Goal: Task Accomplishment & Management: Manage account settings

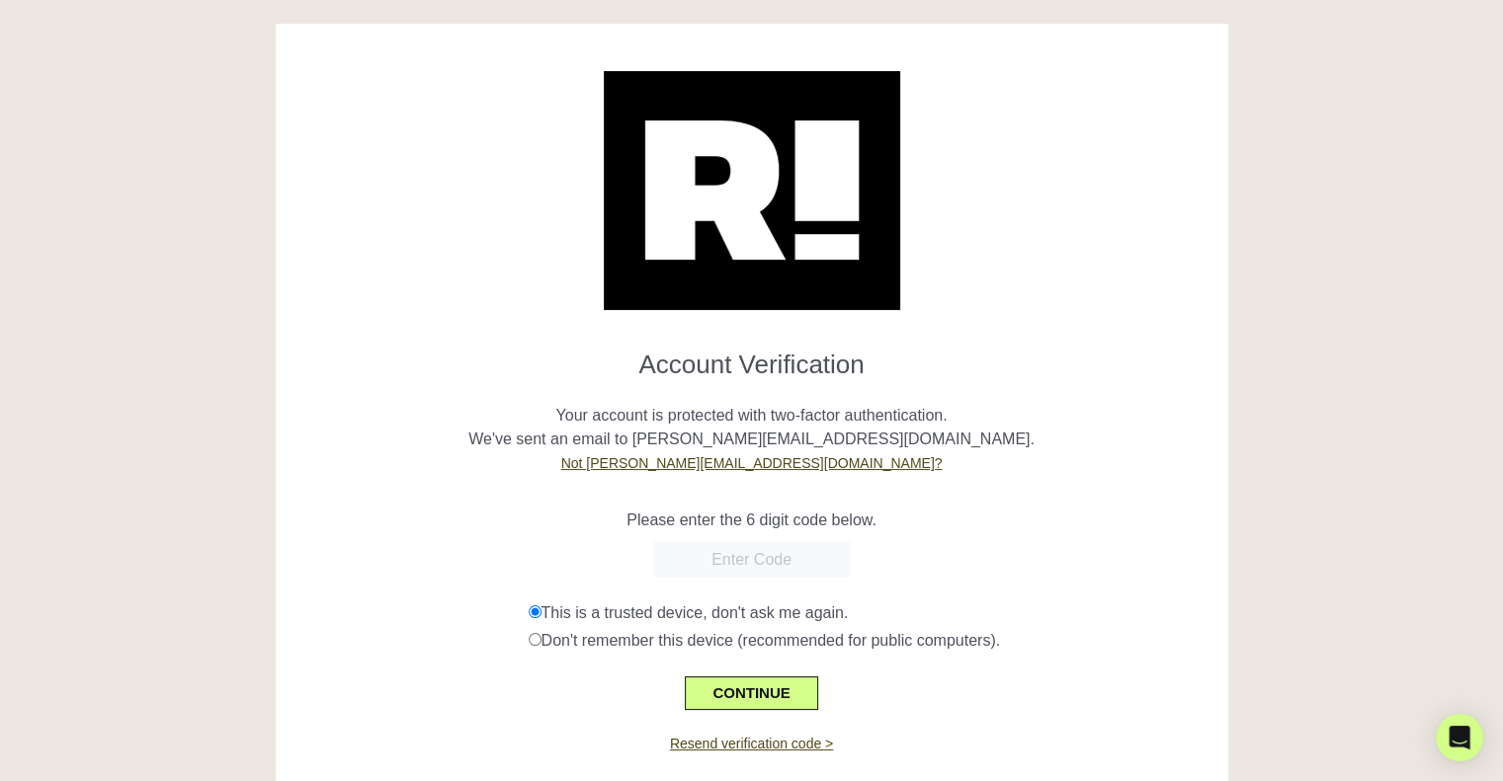
paste input "099237"
type input "099237"
click at [758, 696] on button "CONTINUE" at bounding box center [751, 694] width 132 height 34
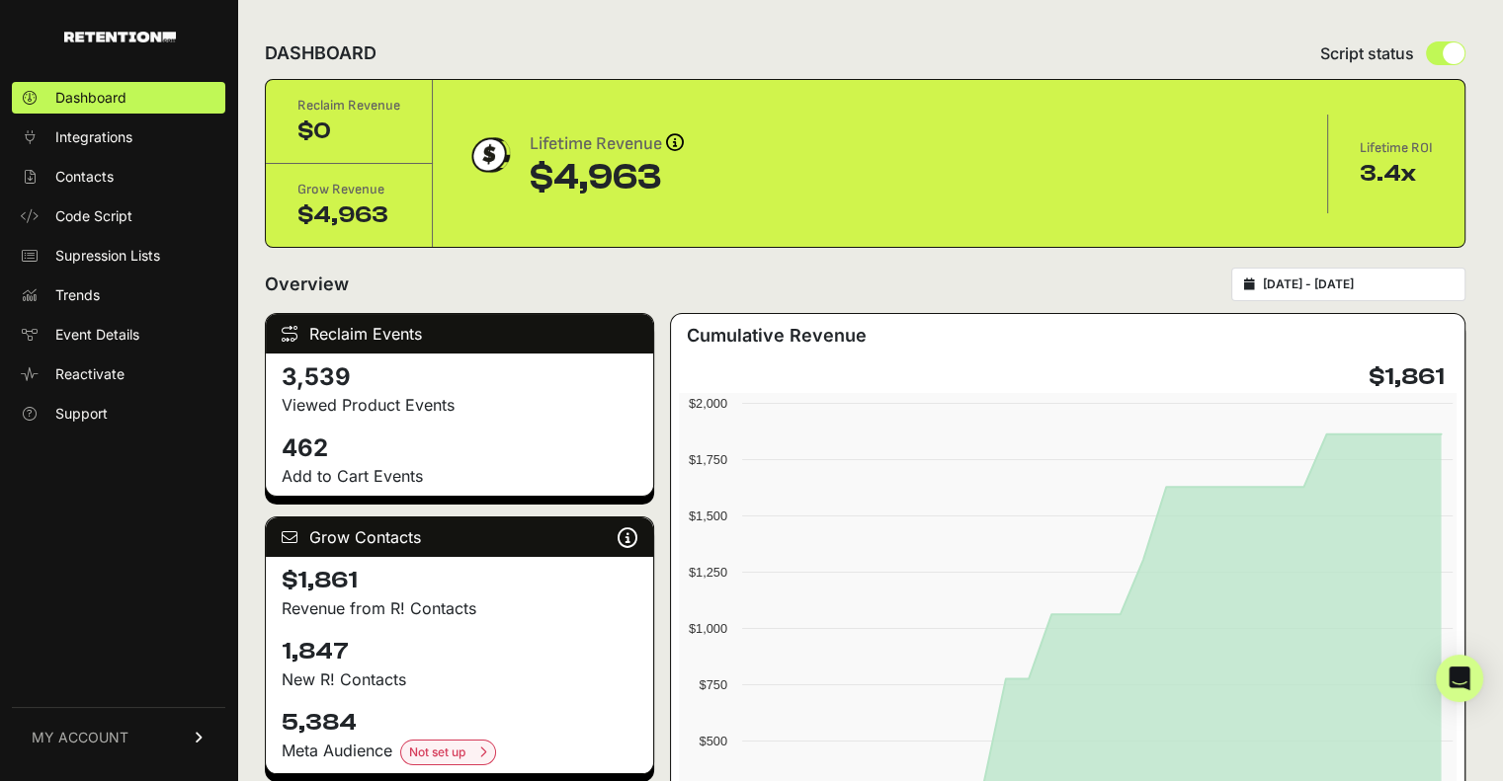
click at [146, 726] on link "MY ACCOUNT" at bounding box center [118, 737] width 213 height 60
click at [125, 679] on link "Billing" at bounding box center [118, 673] width 213 height 32
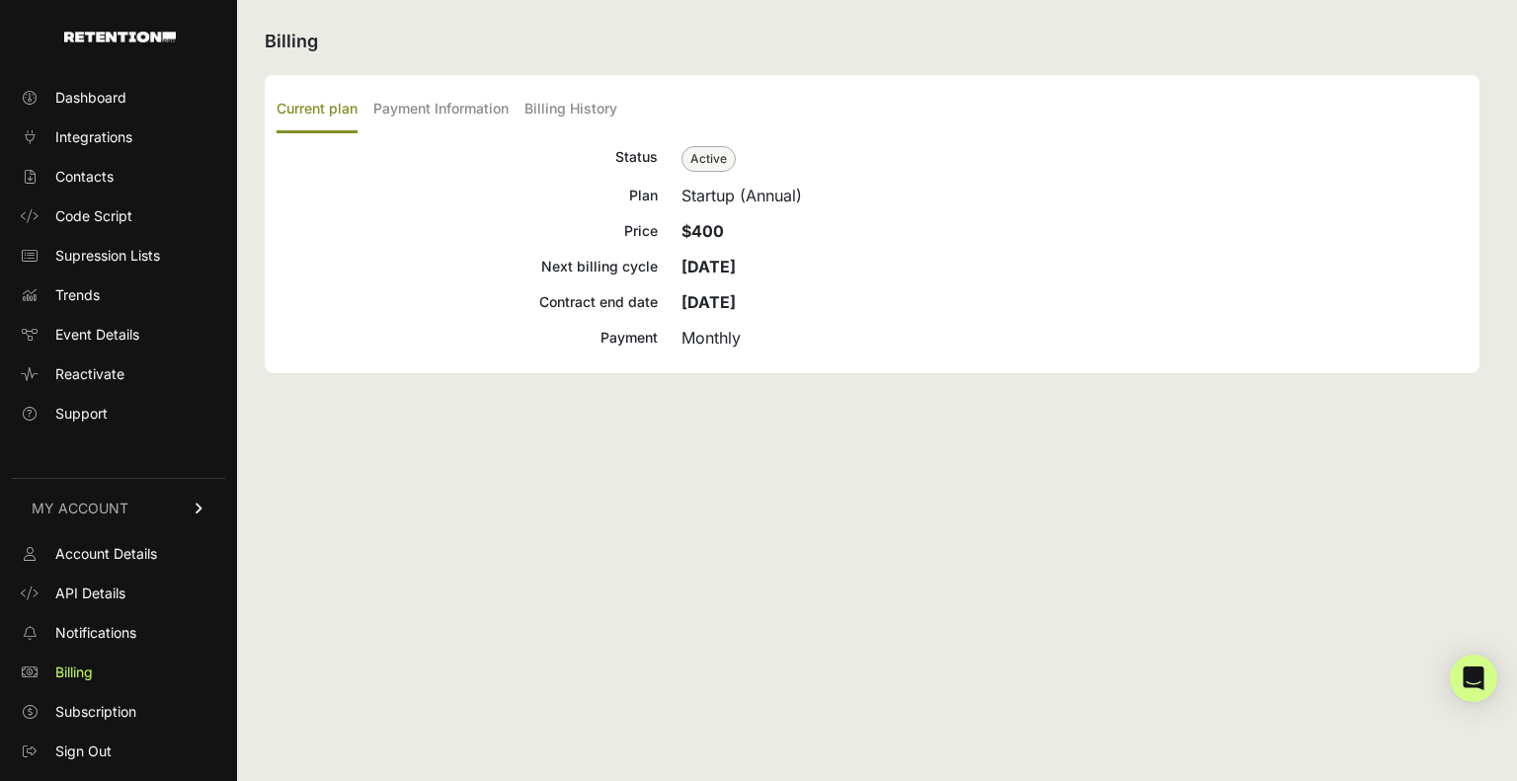
click at [559, 123] on label "Billing History" at bounding box center [571, 110] width 93 height 46
click at [0, 0] on input "Billing History" at bounding box center [0, 0] width 0 height 0
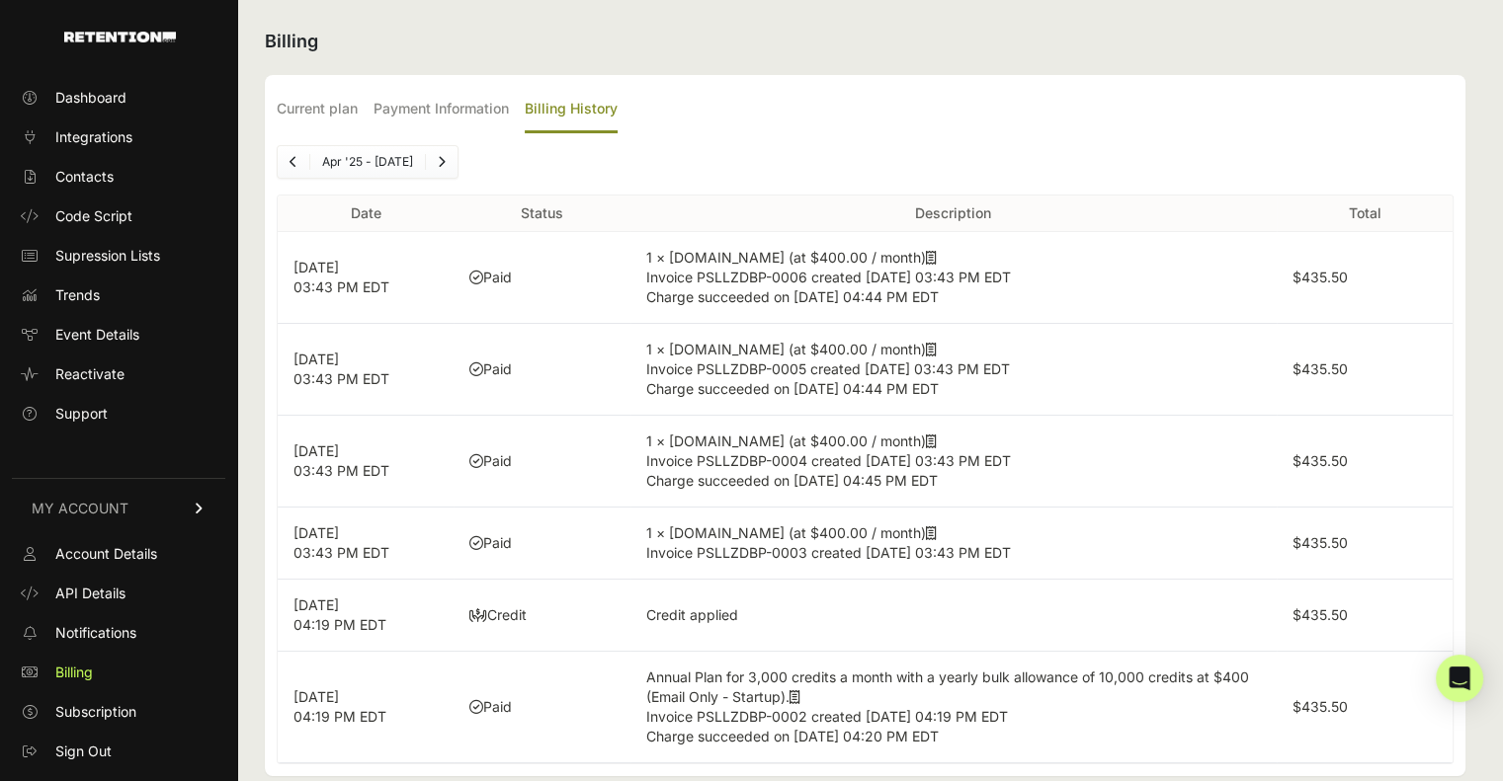
click at [926, 255] on icon at bounding box center [931, 258] width 11 height 14
